Goal: Task Accomplishment & Management: Manage account settings

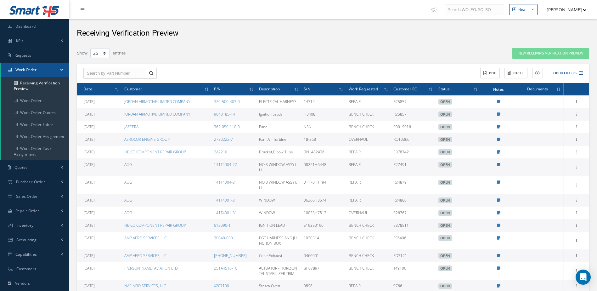
select select "25"
click at [28, 26] on span "Dashboard" at bounding box center [25, 26] width 20 height 5
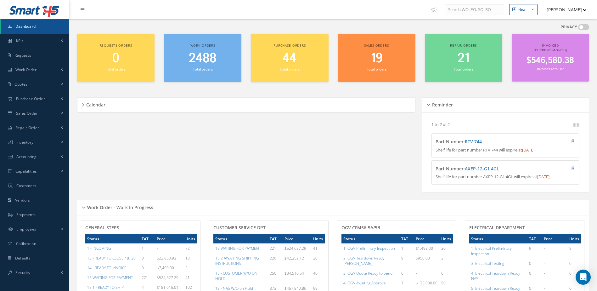
scroll to position [189, 0]
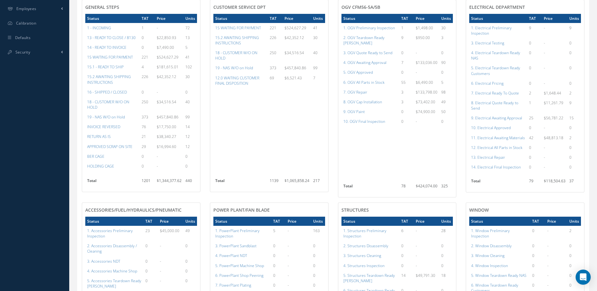
scroll to position [189, 0]
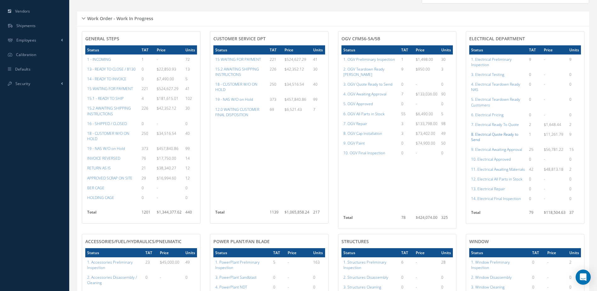
click at [498, 139] on a=94&excludeInternalCustomer=false&excludeInvoicedOrClosed=true&shop_id=13&filtersHidded"] "8. Electrical Quote Ready to Send" at bounding box center [494, 137] width 47 height 11
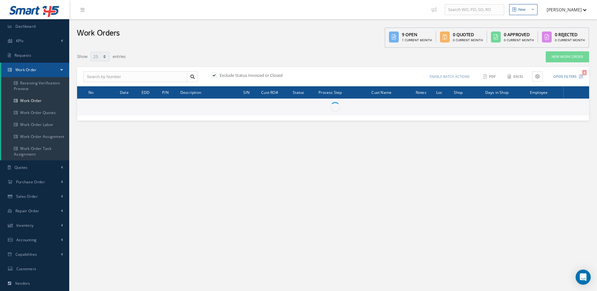
select select "25"
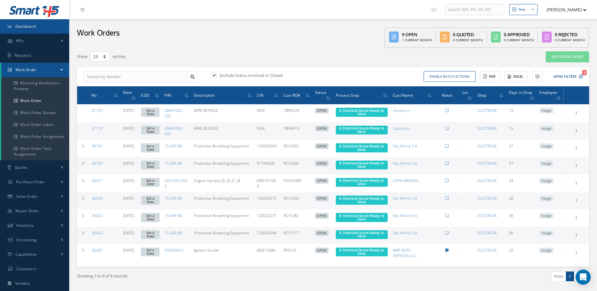
click at [46, 26] on link "Dashboard" at bounding box center [34, 26] width 69 height 14
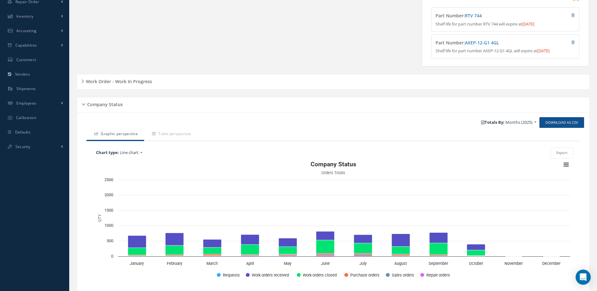
scroll to position [155, 0]
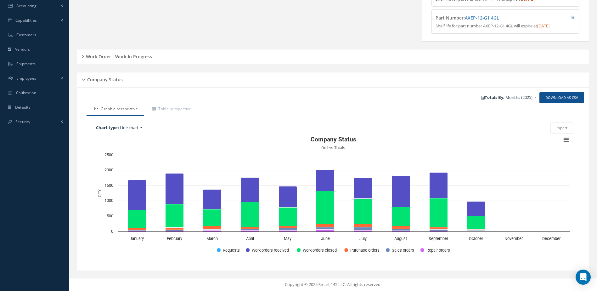
click at [155, 56] on div "Work Order - Work In Progress" at bounding box center [333, 57] width 512 height 10
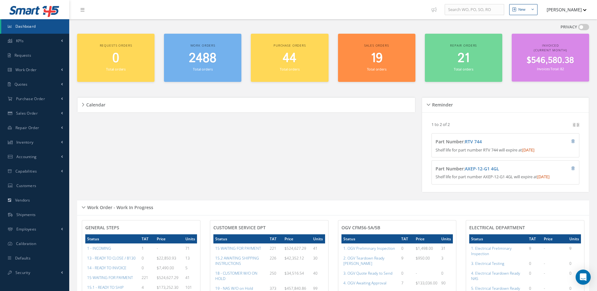
click at [42, 29] on link "Dashboard" at bounding box center [35, 26] width 68 height 14
click at [209, 61] on span "2488" at bounding box center [203, 58] width 28 height 18
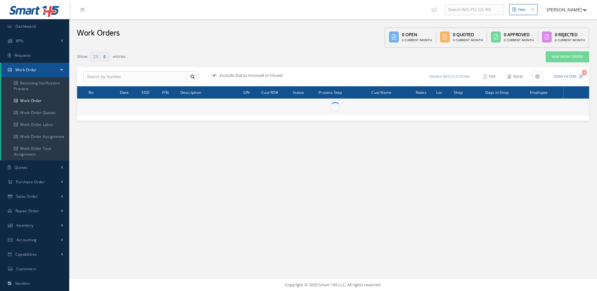
select select "25"
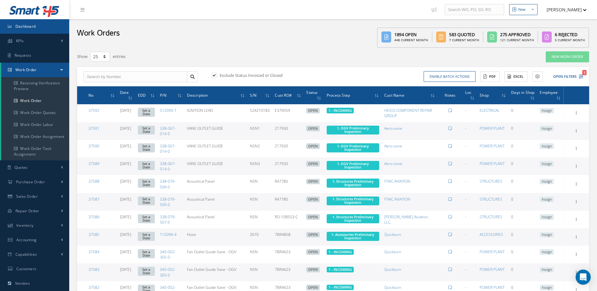
click at [34, 25] on span "Dashboard" at bounding box center [25, 26] width 20 height 5
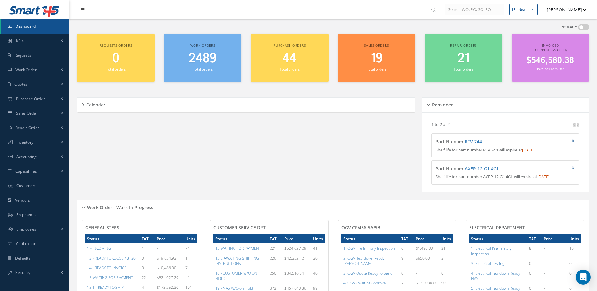
click at [26, 28] on span "Dashboard" at bounding box center [25, 26] width 20 height 5
click at [30, 23] on link "Dashboard" at bounding box center [35, 26] width 68 height 14
click at [32, 155] on span "Accounting" at bounding box center [26, 156] width 20 height 5
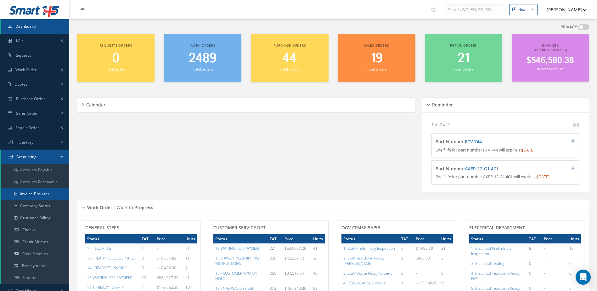
click at [44, 191] on link "Invoice Browser" at bounding box center [35, 194] width 68 height 12
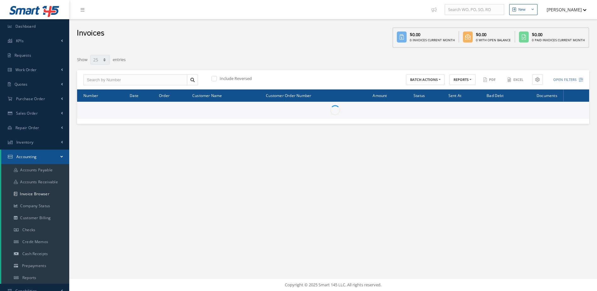
select select "25"
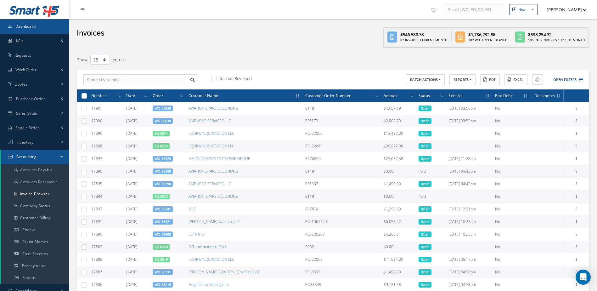
click at [38, 21] on link "Dashboard" at bounding box center [34, 26] width 69 height 14
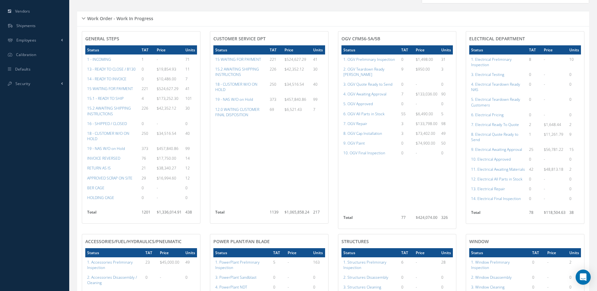
scroll to position [252, 0]
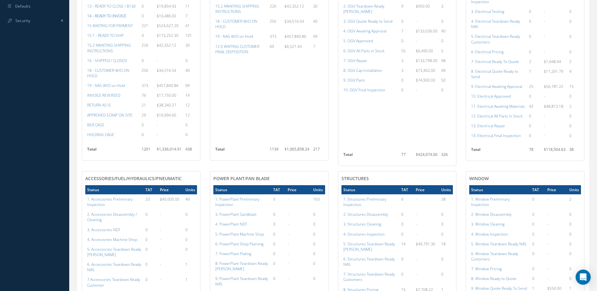
click at [104, 19] on a=21&excludeInternalCustomer=false&excludeInvoicedOrClosed=true&&filtersHidded"] "14 - READY TO INVOICE" at bounding box center [106, 15] width 39 height 5
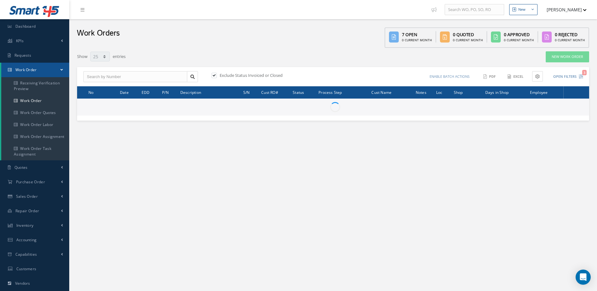
select select "25"
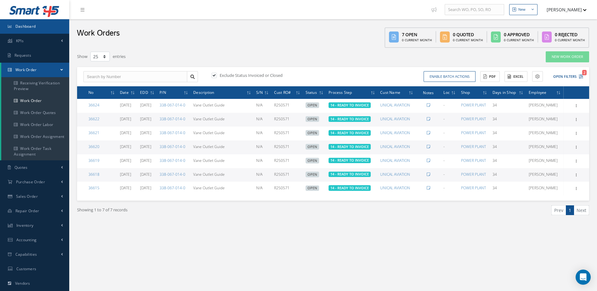
click at [35, 27] on span "Dashboard" at bounding box center [25, 26] width 20 height 5
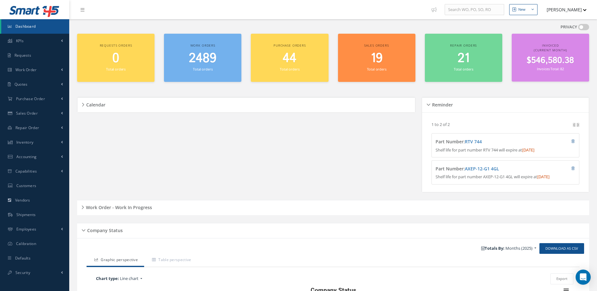
scroll to position [126, 0]
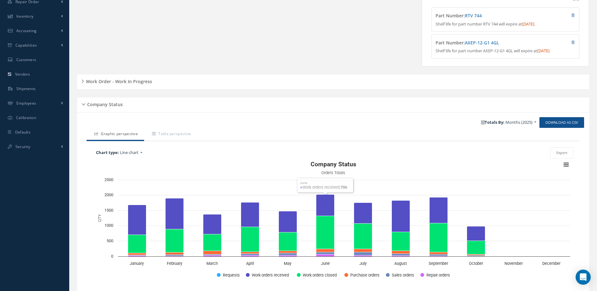
click at [115, 84] on h5 "Work Order - Work In Progress" at bounding box center [118, 81] width 68 height 8
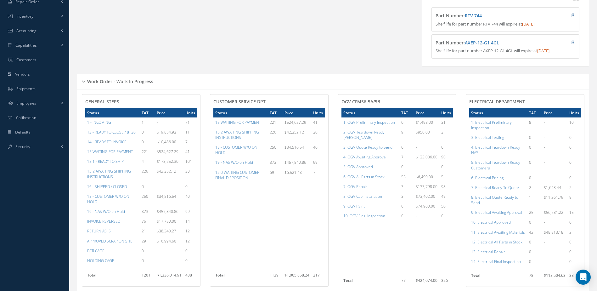
scroll to position [252, 0]
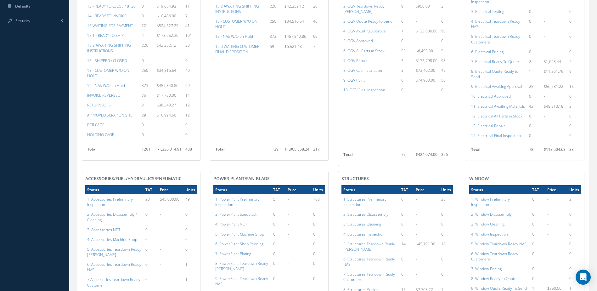
click at [354, 80] on a=85&excludeInternalCustomer=false&excludeInvoicedOrClosed=true&shop_id=15&filtersHidded"] "9. OGV Paint" at bounding box center [353, 79] width 21 height 5
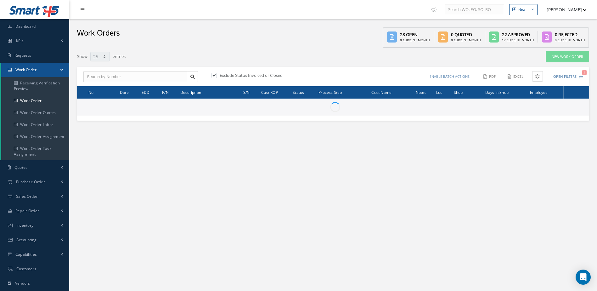
select select "25"
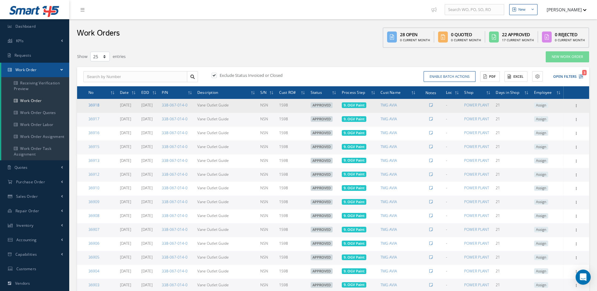
click at [93, 104] on link "36918" at bounding box center [93, 104] width 11 height 5
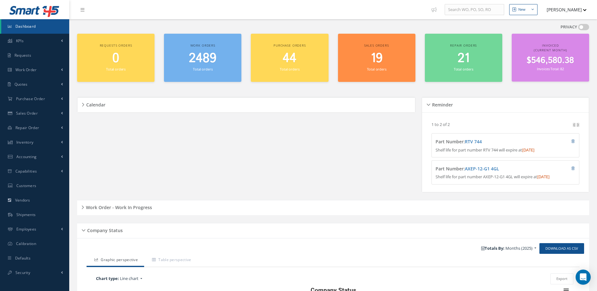
click at [149, 212] on div "Work Order - Work In Progress" at bounding box center [333, 208] width 512 height 10
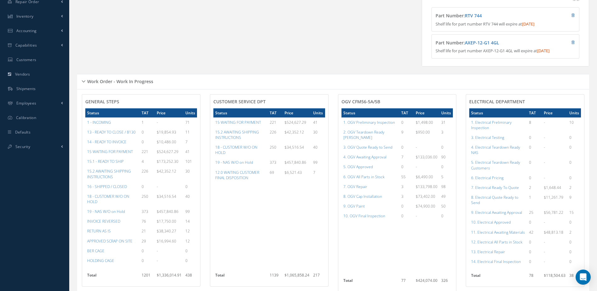
scroll to position [157, 0]
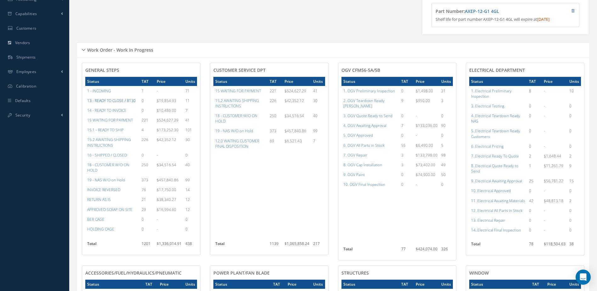
click at [113, 103] on a=20&excludeInternalCustomer=false&excludeInvoicedOrClosed=true&&filtersHidded"] "13 - READY TO CLOSE / 8130" at bounding box center [111, 100] width 48 height 5
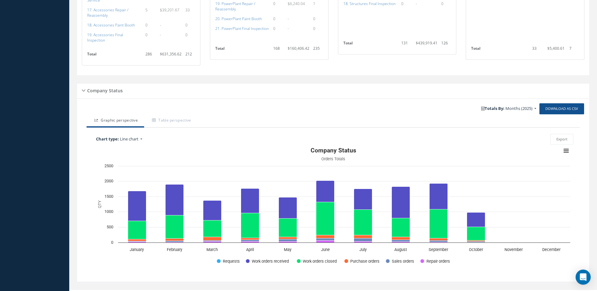
scroll to position [500, 0]
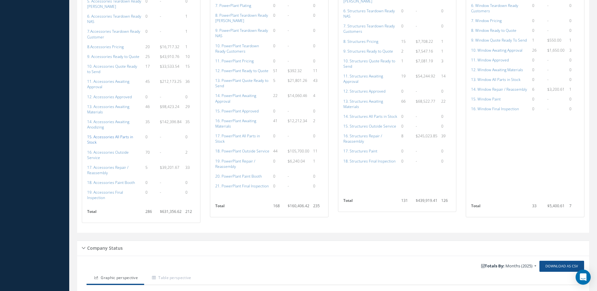
click at [98, 137] on a=115&excludeInternalCustomer=false&excludeInvoicedOrClosed=true&shop_id=14&filtersHidded"] "15. Accessories All Parts in Stock" at bounding box center [110, 139] width 46 height 11
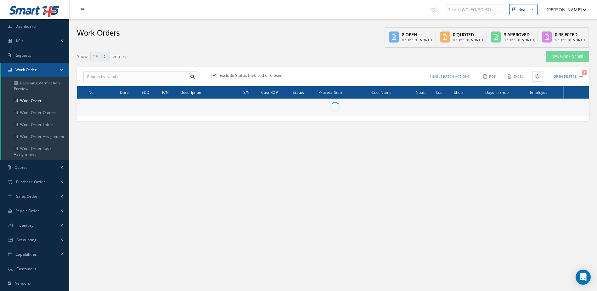
select select "25"
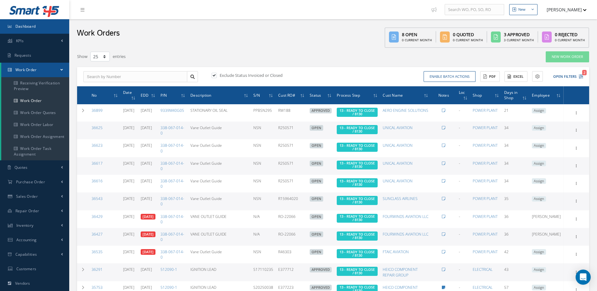
click at [47, 24] on link "Dashboard" at bounding box center [34, 26] width 69 height 14
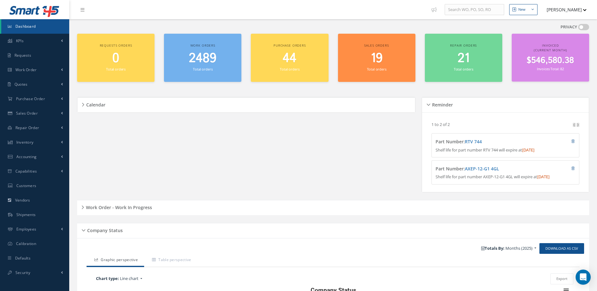
click at [124, 210] on h5 "Work Order - Work In Progress" at bounding box center [118, 207] width 68 height 8
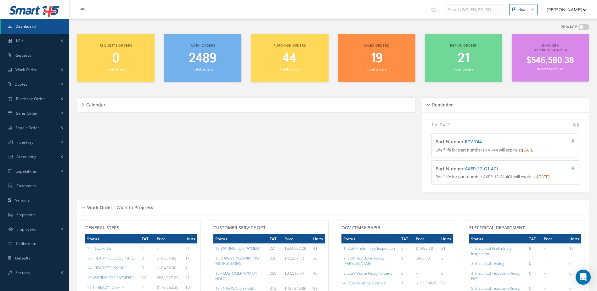
click at [31, 27] on span "Dashboard" at bounding box center [25, 26] width 20 height 5
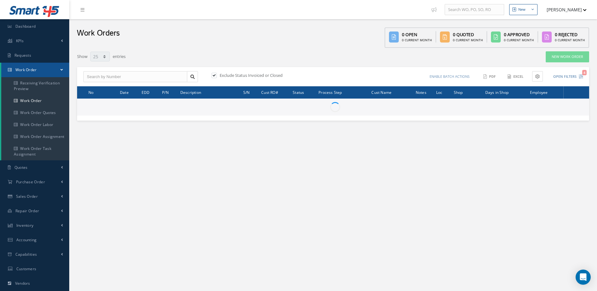
select select "25"
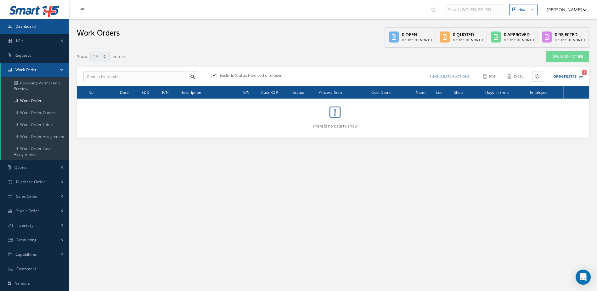
click at [48, 31] on link "Dashboard" at bounding box center [34, 26] width 69 height 14
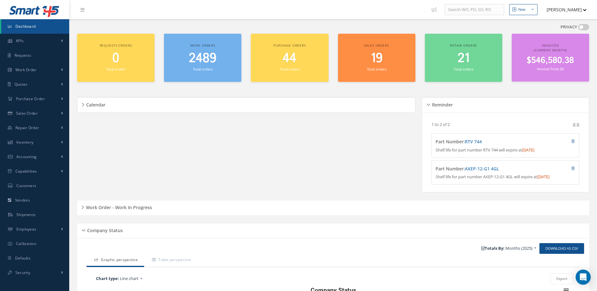
click at [23, 24] on span "Dashboard" at bounding box center [25, 26] width 20 height 5
click at [34, 152] on link "Accounting" at bounding box center [34, 156] width 69 height 14
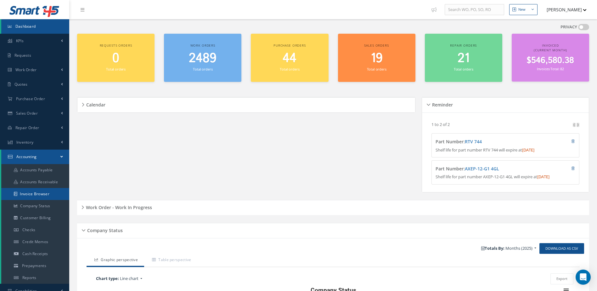
click at [43, 197] on link "Invoice Browser" at bounding box center [35, 194] width 68 height 12
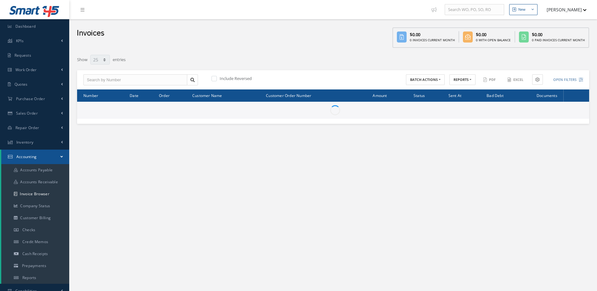
select select "25"
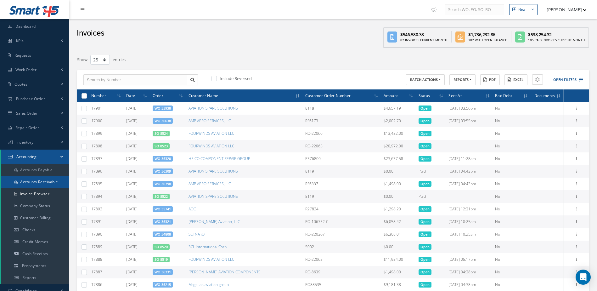
click at [39, 182] on link "Accounts Receivable" at bounding box center [35, 182] width 68 height 12
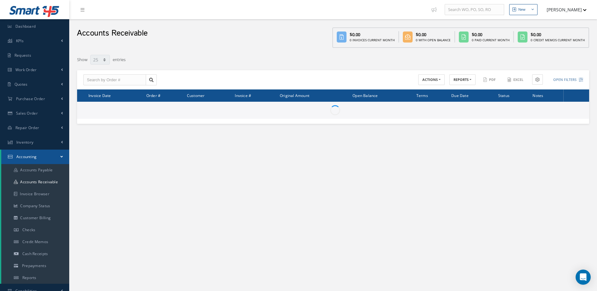
select select "25"
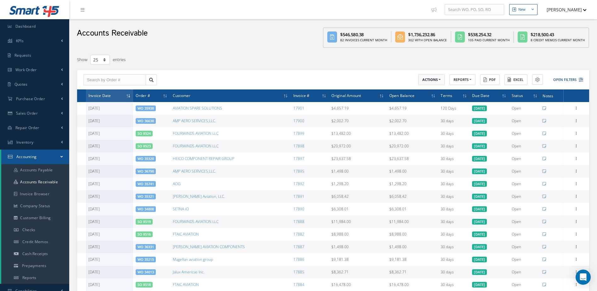
click at [437, 81] on button "ACTIONS" at bounding box center [431, 79] width 26 height 11
click at [423, 90] on link "Receive Payments" at bounding box center [443, 90] width 50 height 8
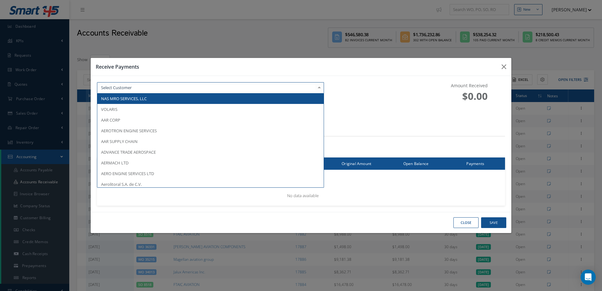
click at [138, 87] on div at bounding box center [210, 87] width 227 height 11
type input "iag"
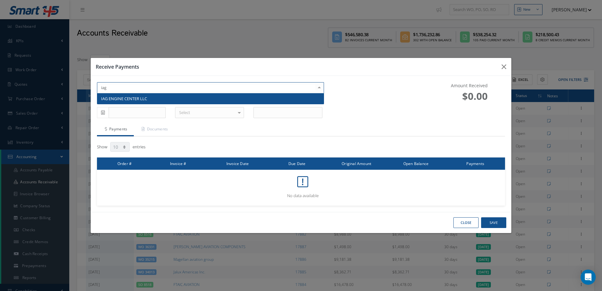
click at [112, 98] on span "IAG ENGINE CENTER LLC" at bounding box center [124, 99] width 46 height 6
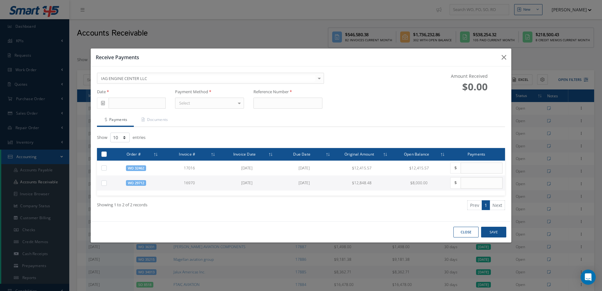
click at [100, 104] on span at bounding box center [103, 103] width 12 height 11
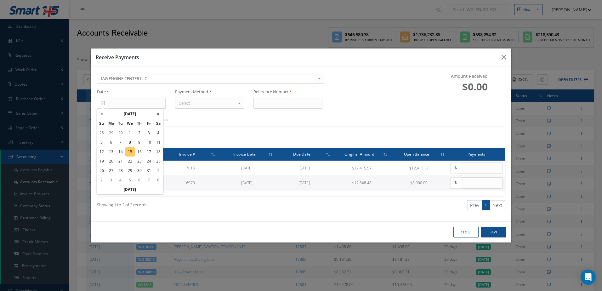
click at [131, 154] on td "15" at bounding box center [129, 151] width 9 height 9
type input "10/15/2025"
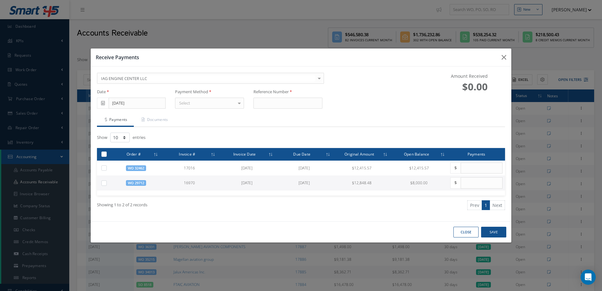
click at [213, 103] on div "Select" at bounding box center [209, 103] width 69 height 11
click at [196, 145] on span "Wire Transfer" at bounding box center [191, 146] width 25 height 6
click at [267, 107] on input at bounding box center [287, 103] width 69 height 11
type input "000"
click at [106, 183] on label at bounding box center [106, 182] width 0 height 5
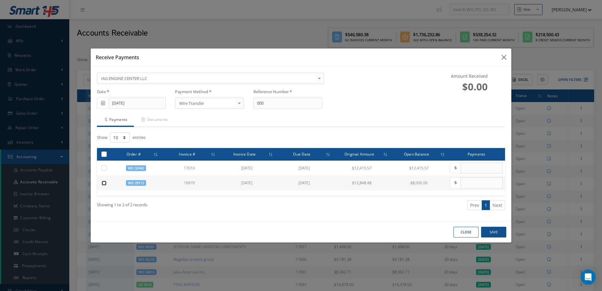
click at [104, 183] on input "checkbox" at bounding box center [104, 183] width 4 height 4
checkbox input "true"
type input "8000.00"
click at [498, 232] on button "Save" at bounding box center [493, 232] width 25 height 11
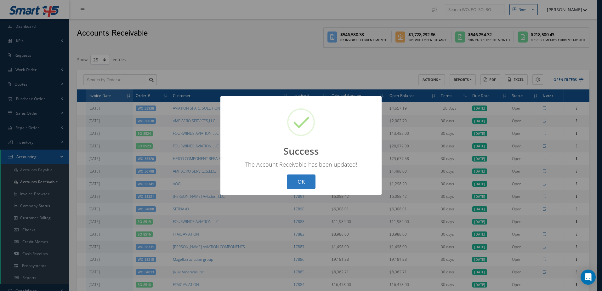
click at [289, 180] on button "OK" at bounding box center [301, 181] width 29 height 15
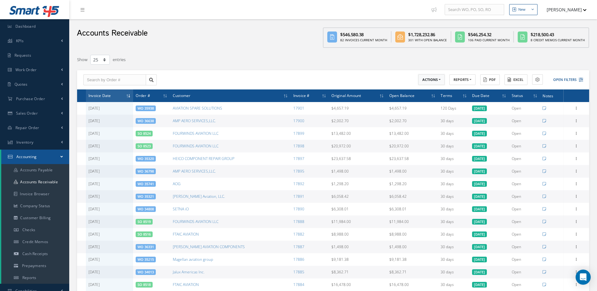
click at [438, 80] on button "ACTIONS" at bounding box center [431, 79] width 26 height 11
click at [427, 90] on link "Receive Payments" at bounding box center [443, 90] width 50 height 8
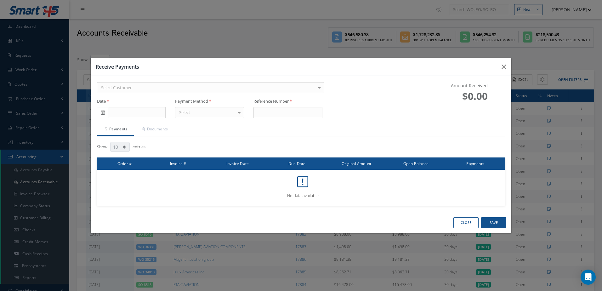
click at [176, 84] on div "Select Customer" at bounding box center [210, 87] width 227 height 11
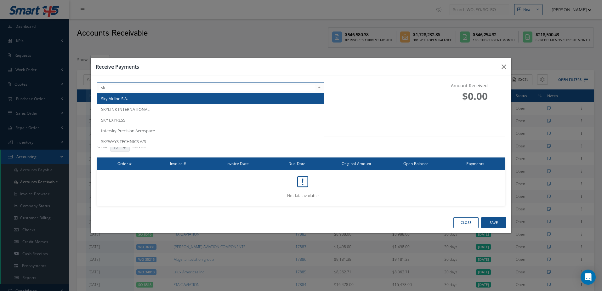
type input "sky"
click at [148, 96] on span "Sky Airline S.A." at bounding box center [210, 98] width 227 height 11
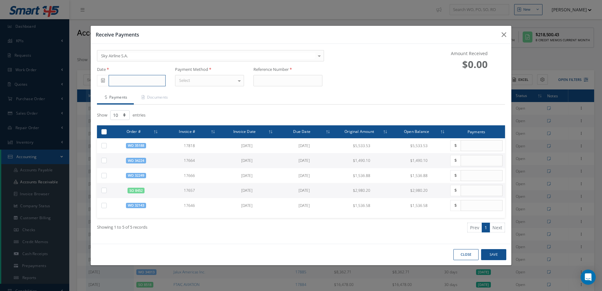
click at [115, 81] on input "text" at bounding box center [137, 80] width 57 height 11
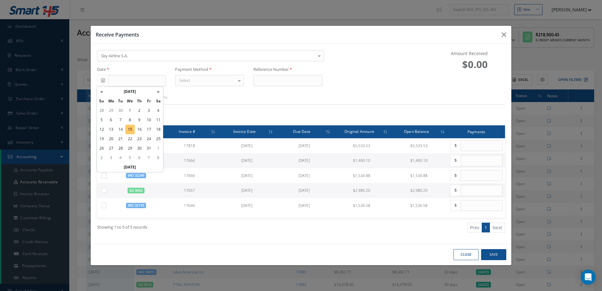
click at [131, 129] on td "15" at bounding box center [129, 129] width 9 height 9
type input "10/15/2025"
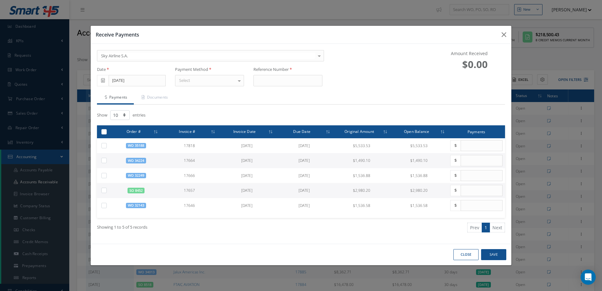
click at [211, 85] on div "Select" at bounding box center [209, 80] width 69 height 11
click at [192, 123] on span "Wire Transfer" at bounding box center [191, 124] width 25 height 6
click at [296, 82] on input at bounding box center [287, 80] width 69 height 11
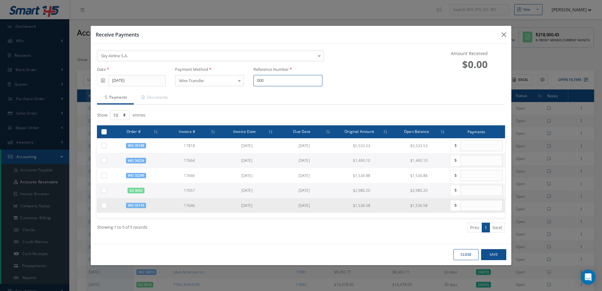
type input "000"
click at [106, 205] on label at bounding box center [106, 204] width 0 height 5
click at [105, 205] on input "checkbox" at bounding box center [104, 206] width 4 height 4
checkbox input "true"
type input "1536.58"
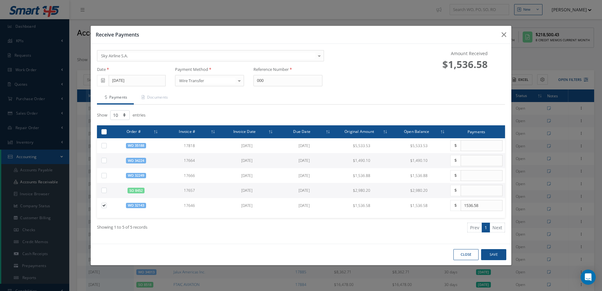
click at [106, 190] on label at bounding box center [106, 189] width 0 height 5
click at [105, 190] on input "checkbox" at bounding box center [104, 191] width 4 height 4
checkbox input "true"
type input "2980.20"
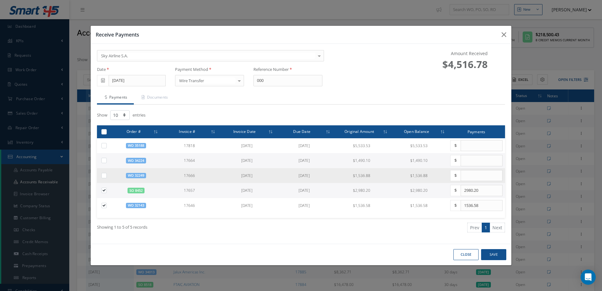
click at [106, 177] on label at bounding box center [106, 174] width 0 height 5
click at [103, 177] on input "checkbox" at bounding box center [104, 176] width 4 height 4
checkbox input "true"
type input "1536.88"
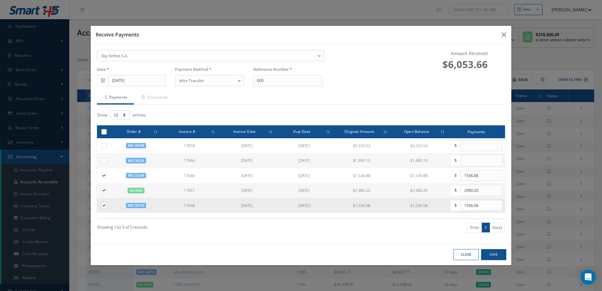
click at [106, 208] on label at bounding box center [106, 204] width 0 height 5
click at [102, 208] on input "checkbox" at bounding box center [104, 206] width 4 height 4
checkbox input "false"
click at [106, 204] on label at bounding box center [106, 204] width 0 height 5
click at [104, 204] on input "checkbox" at bounding box center [104, 206] width 4 height 4
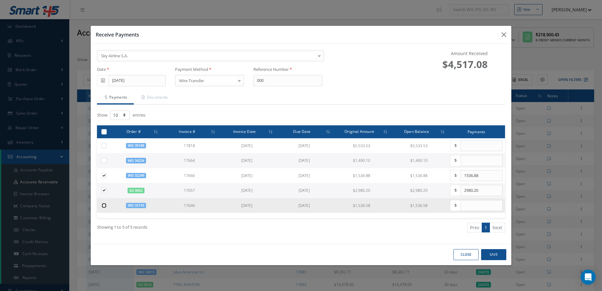
checkbox input "true"
type input "1536.58"
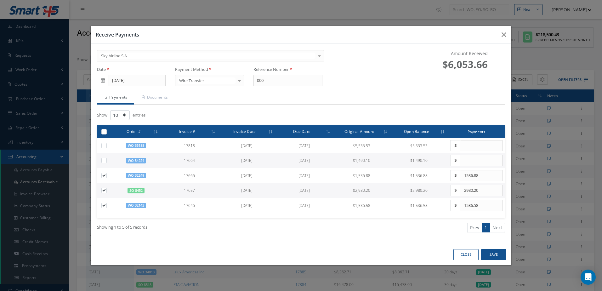
click at [106, 161] on label at bounding box center [106, 159] width 0 height 5
click at [104, 161] on input "checkbox" at bounding box center [104, 161] width 4 height 4
checkbox input "true"
type input "1490.10"
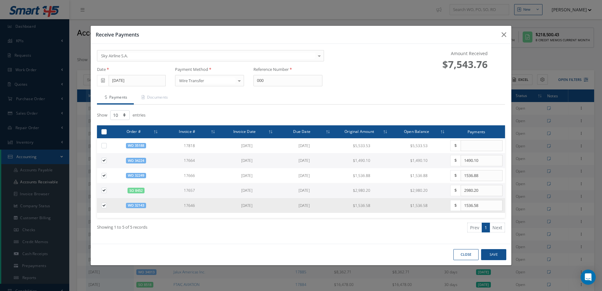
click at [106, 208] on label at bounding box center [106, 204] width 0 height 5
click at [103, 208] on input "checkbox" at bounding box center [104, 206] width 4 height 4
checkbox input "false"
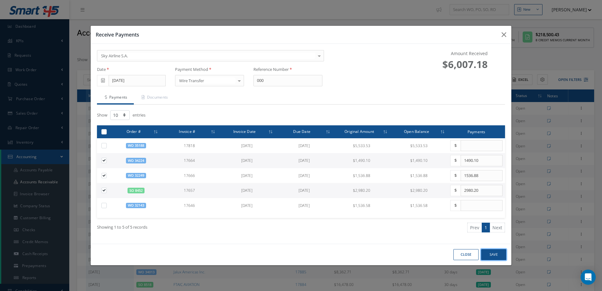
click at [492, 258] on button "Save" at bounding box center [493, 254] width 25 height 11
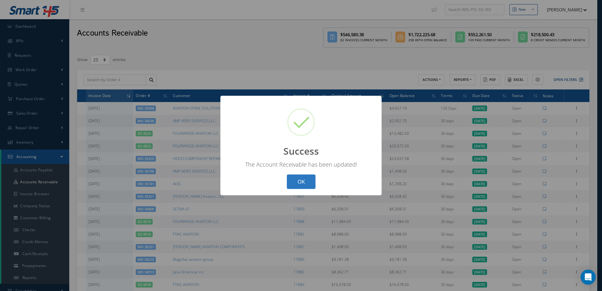
click at [311, 184] on button "OK" at bounding box center [301, 181] width 29 height 15
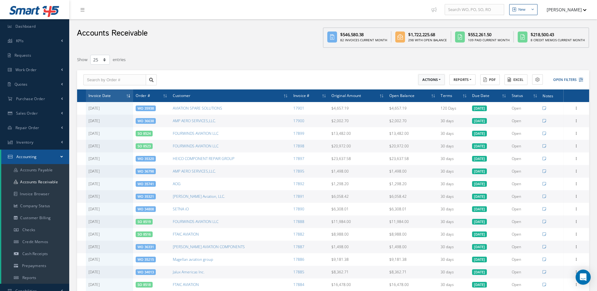
click at [440, 79] on button "ACTIONS" at bounding box center [431, 79] width 26 height 11
click at [440, 88] on link "Receive Payments" at bounding box center [443, 90] width 50 height 8
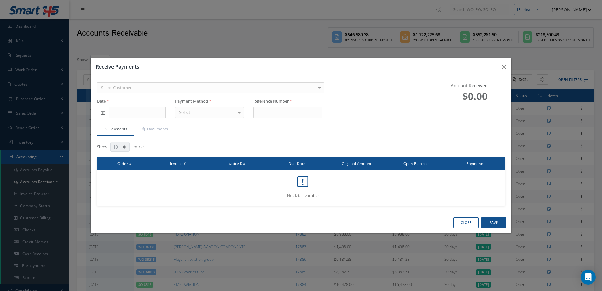
click at [180, 87] on div "Select Customer" at bounding box center [210, 87] width 227 height 11
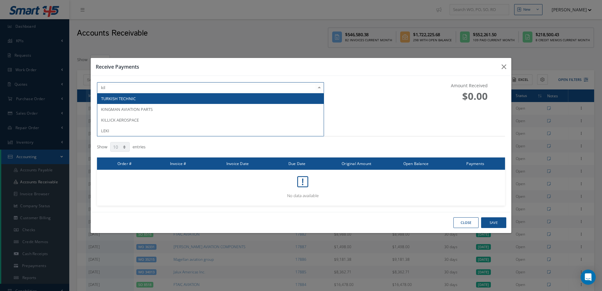
type input "kill"
click at [191, 98] on span "KILLICK AEROSPACE" at bounding box center [210, 98] width 227 height 11
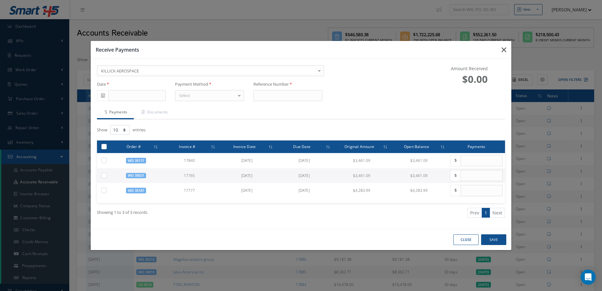
click at [506, 47] on icon "button" at bounding box center [503, 50] width 5 height 8
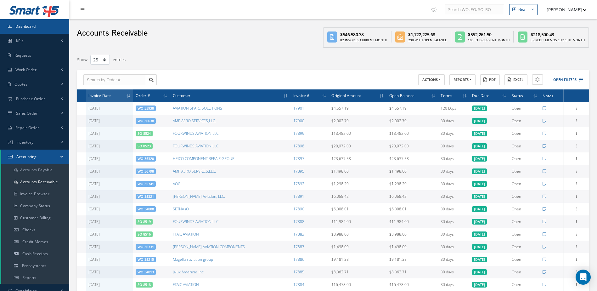
click at [46, 28] on link "Dashboard" at bounding box center [34, 26] width 69 height 14
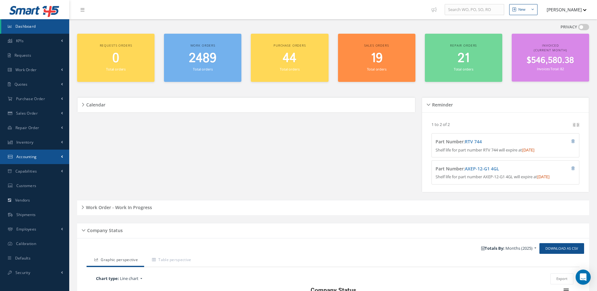
click at [31, 159] on span "Accounting" at bounding box center [26, 156] width 20 height 5
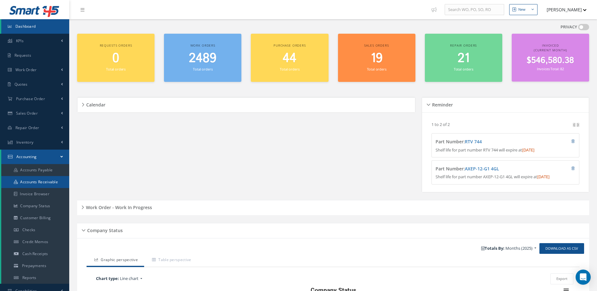
click at [41, 178] on link "Accounts Receivable" at bounding box center [35, 182] width 68 height 12
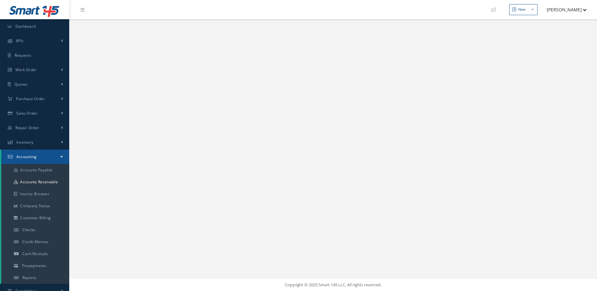
select select "25"
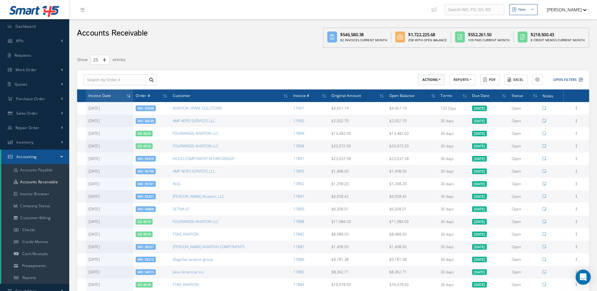
click at [436, 83] on button "ACTIONS" at bounding box center [431, 79] width 26 height 11
click at [436, 93] on link "Receive Payments" at bounding box center [443, 90] width 50 height 8
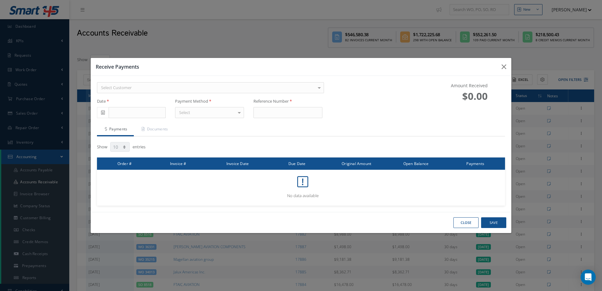
click at [256, 87] on div "Select Customer" at bounding box center [210, 87] width 227 height 11
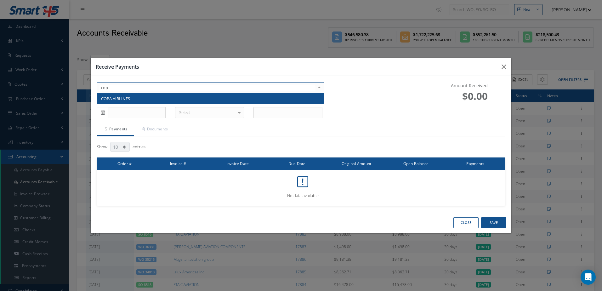
type input "copa"
click at [260, 100] on span "COPA AIRLINES" at bounding box center [210, 98] width 227 height 11
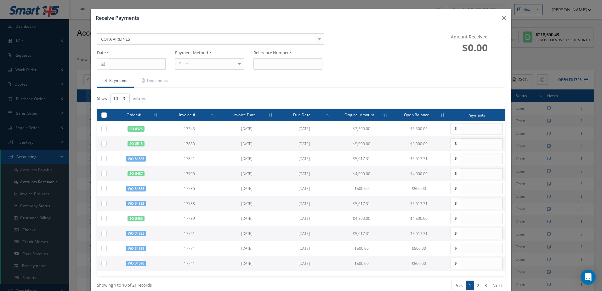
click at [103, 65] on icon at bounding box center [103, 63] width 4 height 4
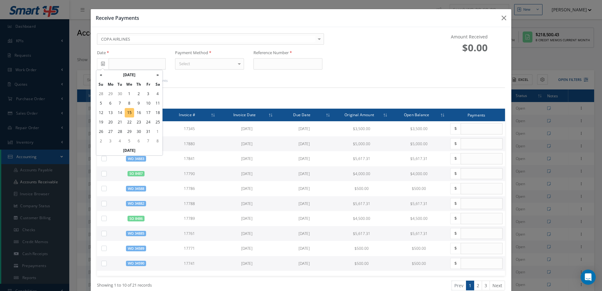
click at [128, 115] on td "15" at bounding box center [129, 112] width 9 height 9
type input "10/15/2025"
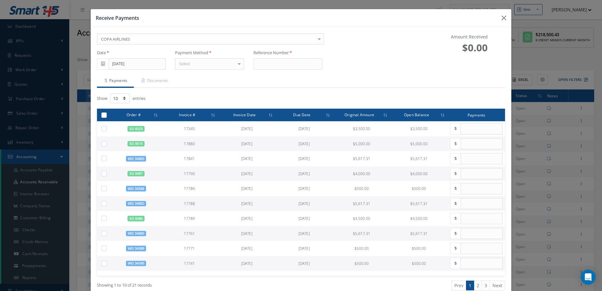
click at [206, 64] on div "Select" at bounding box center [209, 63] width 69 height 11
click at [193, 106] on span "Wire Transfer" at bounding box center [191, 107] width 25 height 6
click at [282, 64] on input at bounding box center [287, 63] width 69 height 11
type input "000"
click at [462, 78] on ul "Payments Documents" at bounding box center [301, 81] width 408 height 13
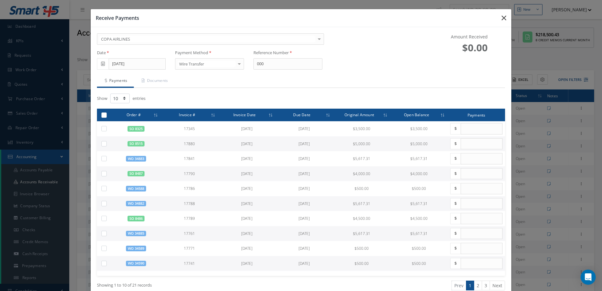
click at [501, 20] on icon "button" at bounding box center [503, 18] width 5 height 8
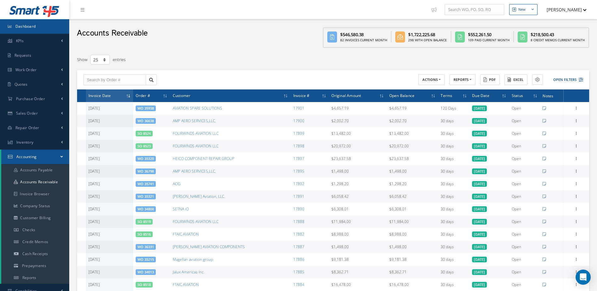
click at [46, 25] on link "Dashboard" at bounding box center [34, 26] width 69 height 14
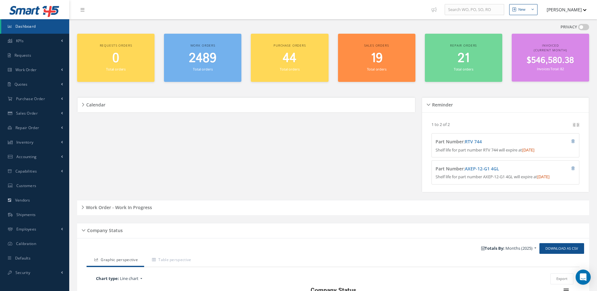
scroll to position [155, 0]
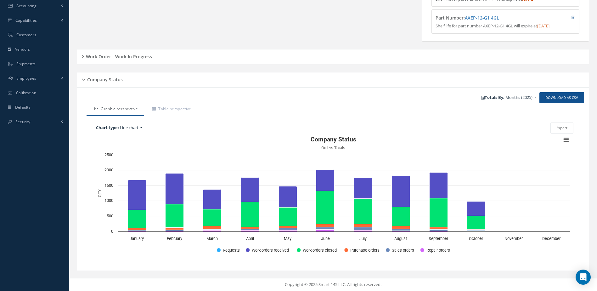
drag, startPoint x: 113, startPoint y: 55, endPoint x: 120, endPoint y: 53, distance: 7.5
click at [113, 55] on h5 "Work Order - Work In Progress" at bounding box center [118, 56] width 68 height 8
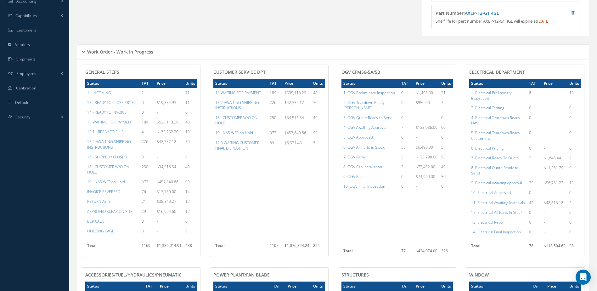
scroll to position [0, 0]
